Goal: Find specific fact: Find specific fact

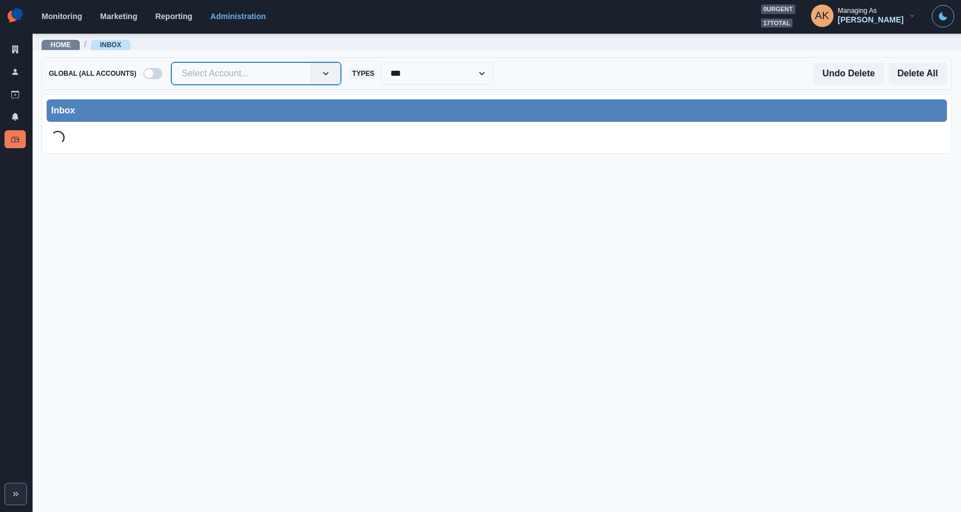
type input "**********"
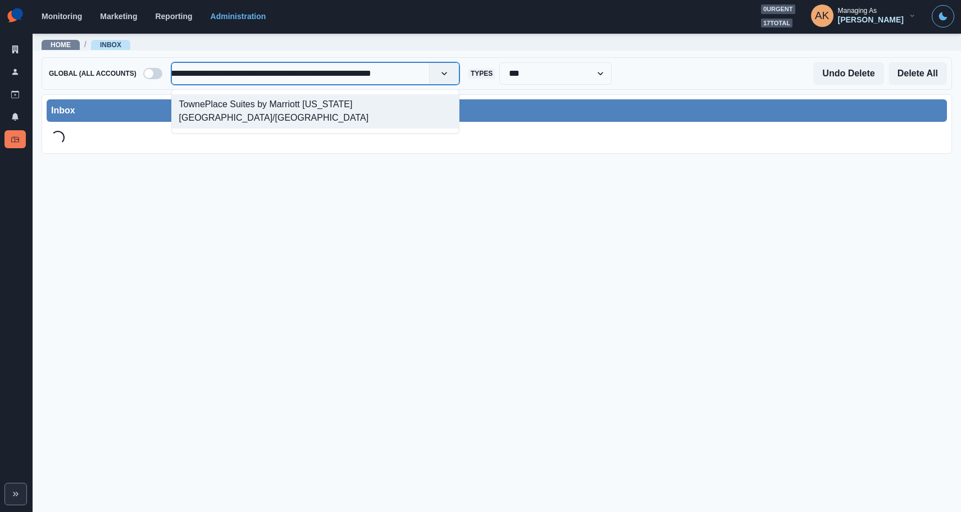
click at [235, 105] on div "TownePlace Suites by Marriott [US_STATE][GEOGRAPHIC_DATA]/[GEOGRAPHIC_DATA]" at bounding box center [315, 111] width 287 height 34
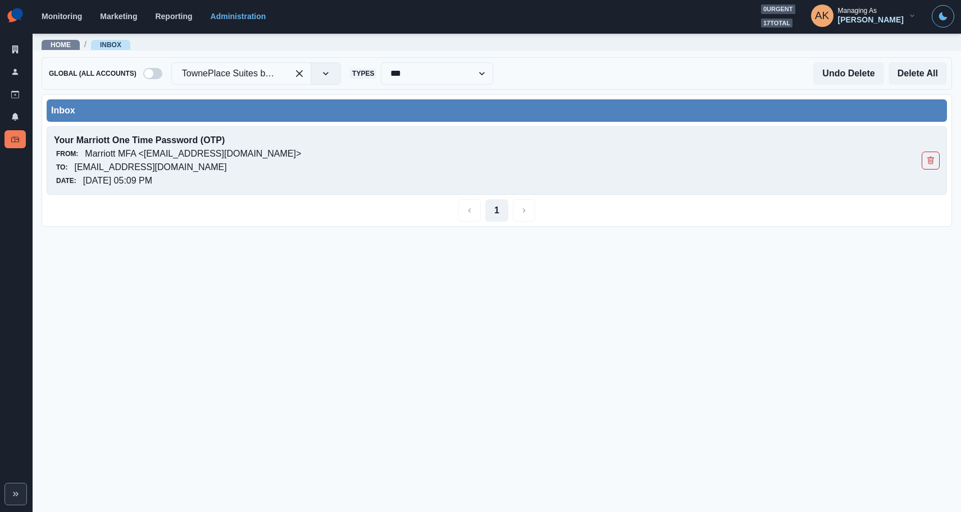
click at [249, 143] on p "Your Marriott One Time Password (OTP)" at bounding box center [408, 140] width 709 height 13
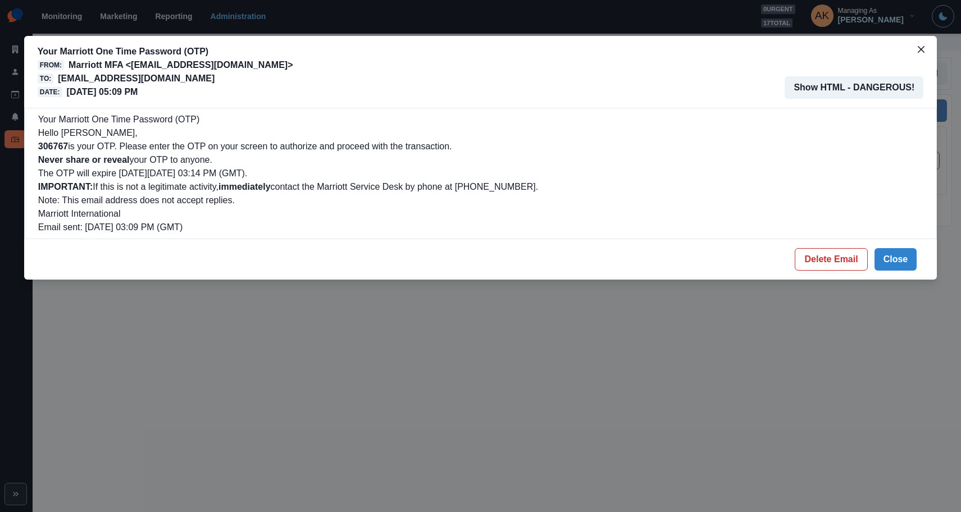
click at [58, 151] on b "306767" at bounding box center [53, 147] width 30 height 10
copy b "306767"
click at [837, 262] on button "Delete Email" at bounding box center [831, 259] width 72 height 22
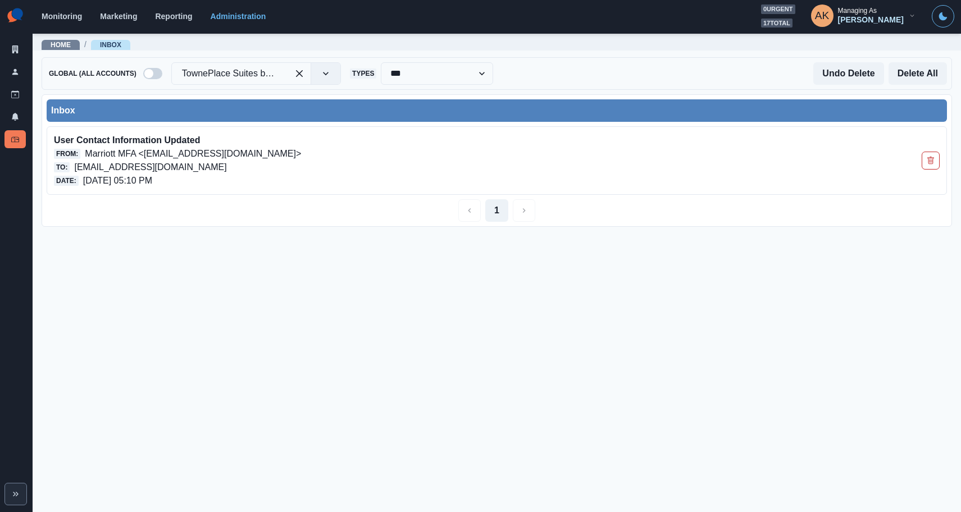
click at [303, 115] on div "Inbox" at bounding box center [497, 110] width 892 height 13
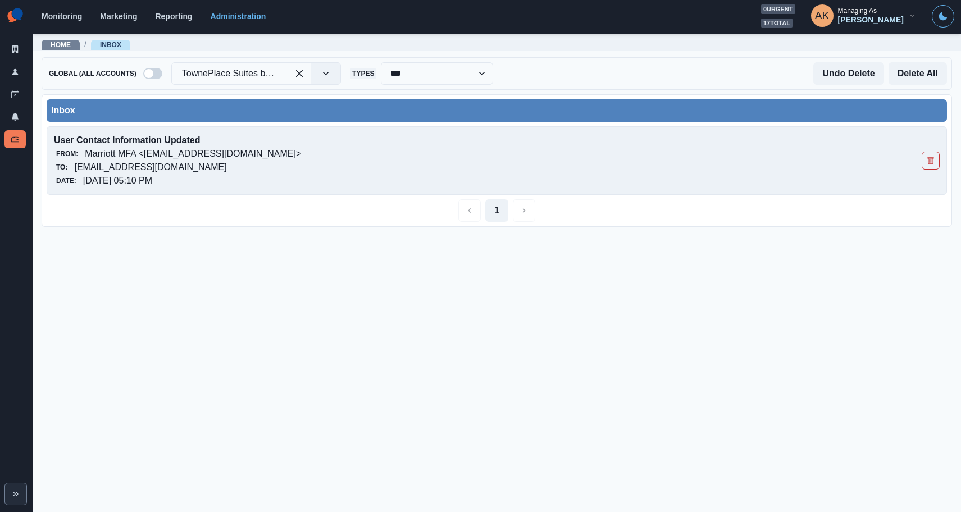
click at [287, 134] on p "User Contact Information Updated" at bounding box center [408, 140] width 709 height 13
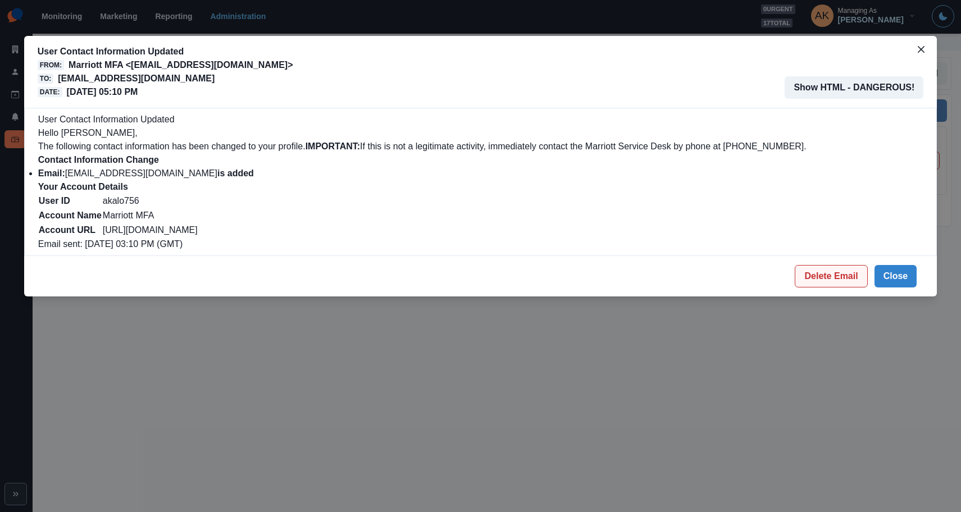
click at [852, 277] on button "Delete Email" at bounding box center [831, 276] width 72 height 22
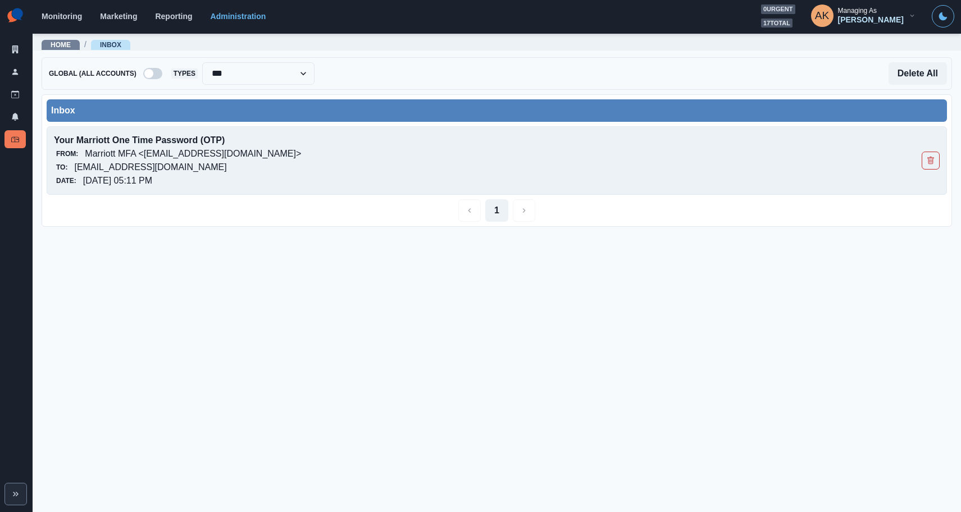
click at [268, 153] on div "From: Marriott MFA <noreply@trustedauth.com>" at bounding box center [408, 153] width 709 height 13
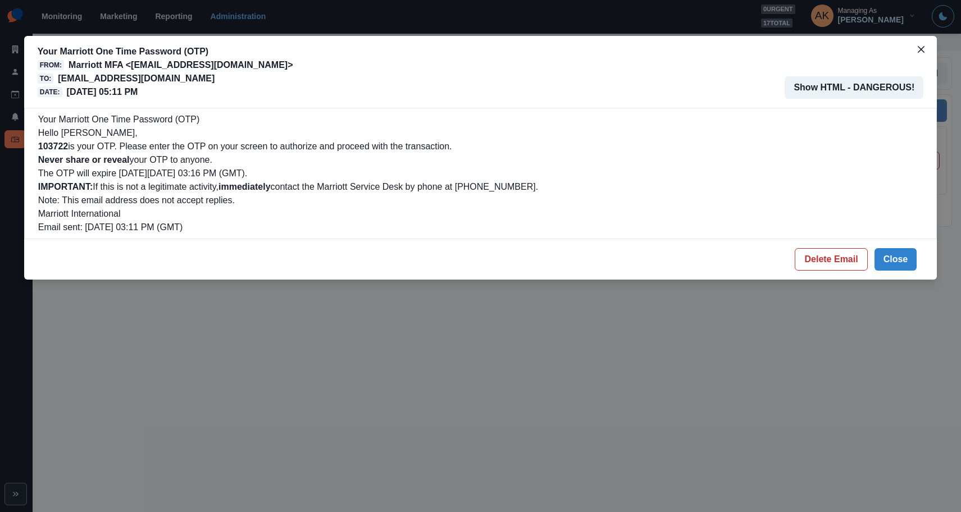
click at [60, 140] on p "103722 is your OTP. Please enter the OTP on your screen to authorize and procee…" at bounding box center [480, 146] width 885 height 13
copy b "103722"
click at [843, 269] on button "Delete Email" at bounding box center [831, 259] width 72 height 22
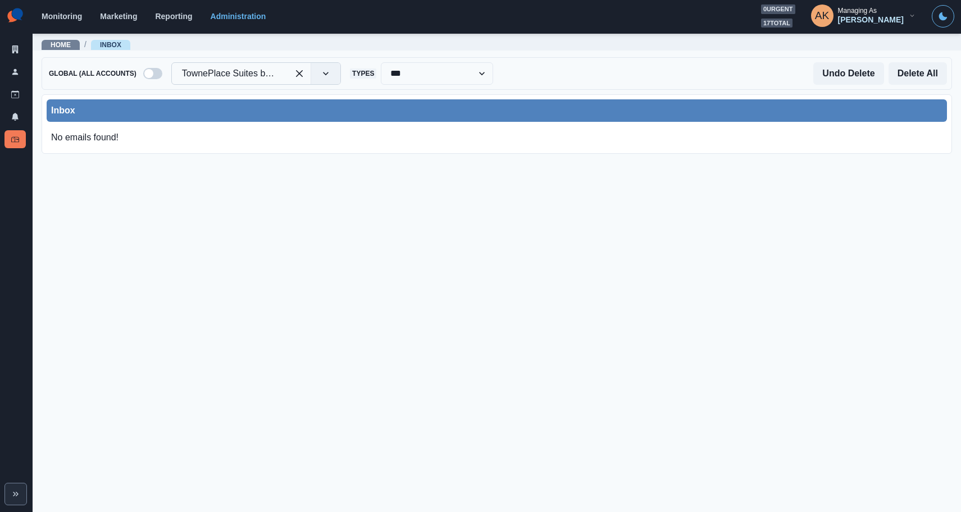
click at [239, 76] on div at bounding box center [230, 74] width 96 height 16
click at [106, 233] on main "**********" at bounding box center [497, 273] width 929 height 480
